Goal: Find specific page/section: Find specific page/section

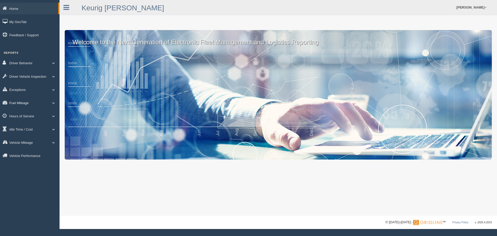
click at [17, 103] on link "Fuel Mileage" at bounding box center [29, 103] width 59 height 12
click at [26, 123] on link "Fuel Mileage" at bounding box center [33, 123] width 49 height 9
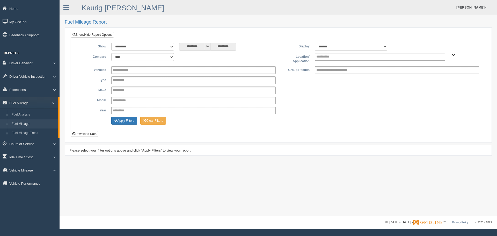
click at [453, 55] on span "Northlake - OTR" at bounding box center [453, 55] width 4 height 4
click at [440, 74] on button "Northlake - OTR" at bounding box center [436, 74] width 26 height 6
click at [435, 70] on div "Northlake - OTR" at bounding box center [449, 74] width 60 height 11
click at [434, 74] on button "Northlake - OTR" at bounding box center [436, 74] width 26 height 6
type input "**********"
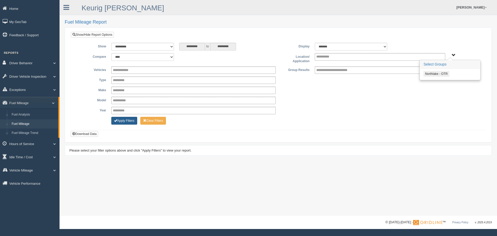
click at [126, 118] on button "Apply Filters" at bounding box center [124, 121] width 26 height 8
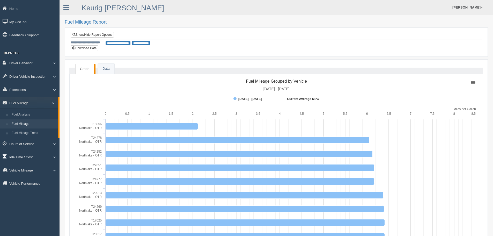
click at [25, 157] on link "Idle Time / Cost" at bounding box center [29, 157] width 59 height 12
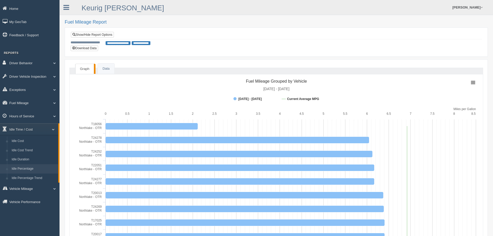
click at [32, 168] on link "Idle Percentage" at bounding box center [33, 168] width 49 height 9
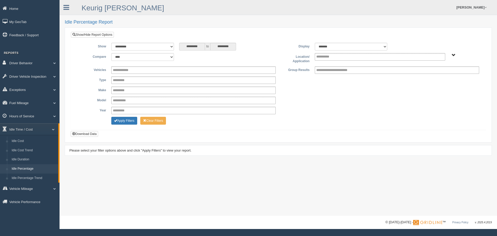
click at [453, 55] on span "Northlake - OTR" at bounding box center [453, 55] width 4 height 4
click at [435, 73] on button "Northlake - OTR" at bounding box center [436, 74] width 26 height 6
click at [125, 119] on button "Apply Filters" at bounding box center [124, 121] width 26 height 8
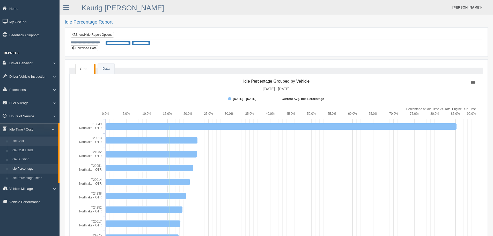
click at [18, 141] on link "Idle Cost" at bounding box center [33, 140] width 49 height 9
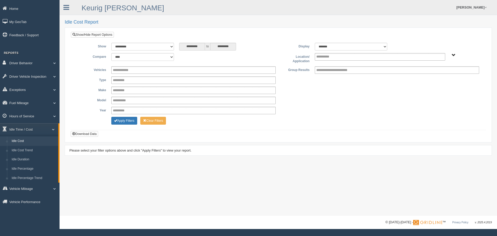
click at [453, 54] on span "Northlake - OTR" at bounding box center [453, 55] width 4 height 4
click at [433, 74] on button "Northlake - OTR" at bounding box center [436, 74] width 26 height 6
click at [129, 121] on button "Apply Filters" at bounding box center [124, 121] width 26 height 8
